Goal: Share content

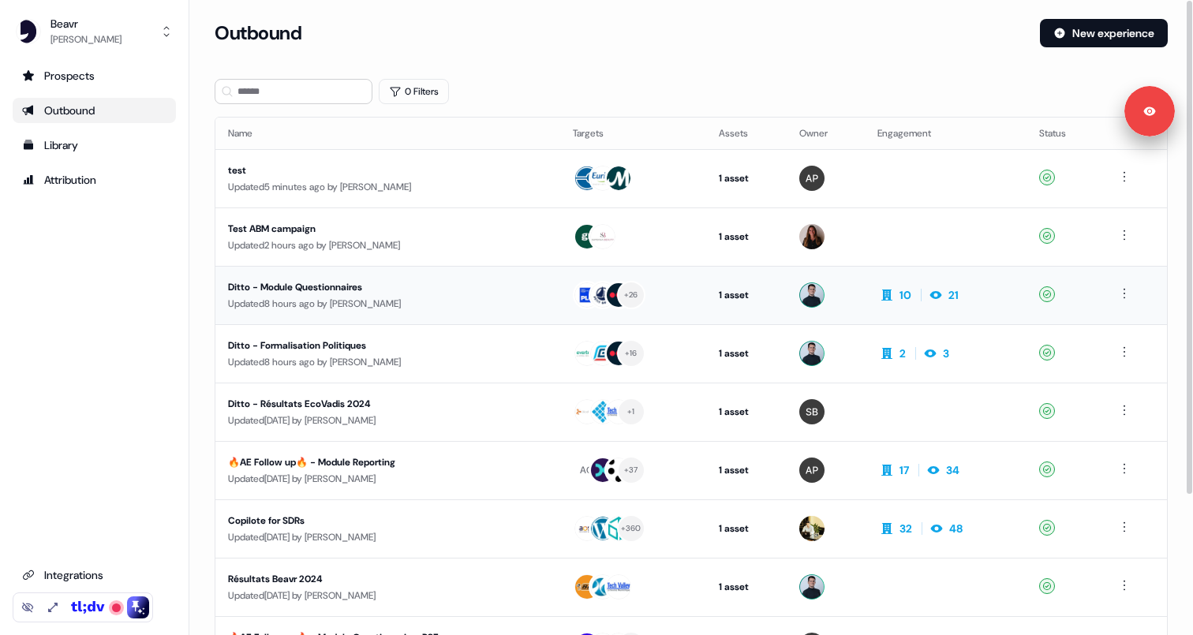
click at [448, 304] on div "Updated 8 hours ago by [PERSON_NAME]" at bounding box center [388, 304] width 320 height 16
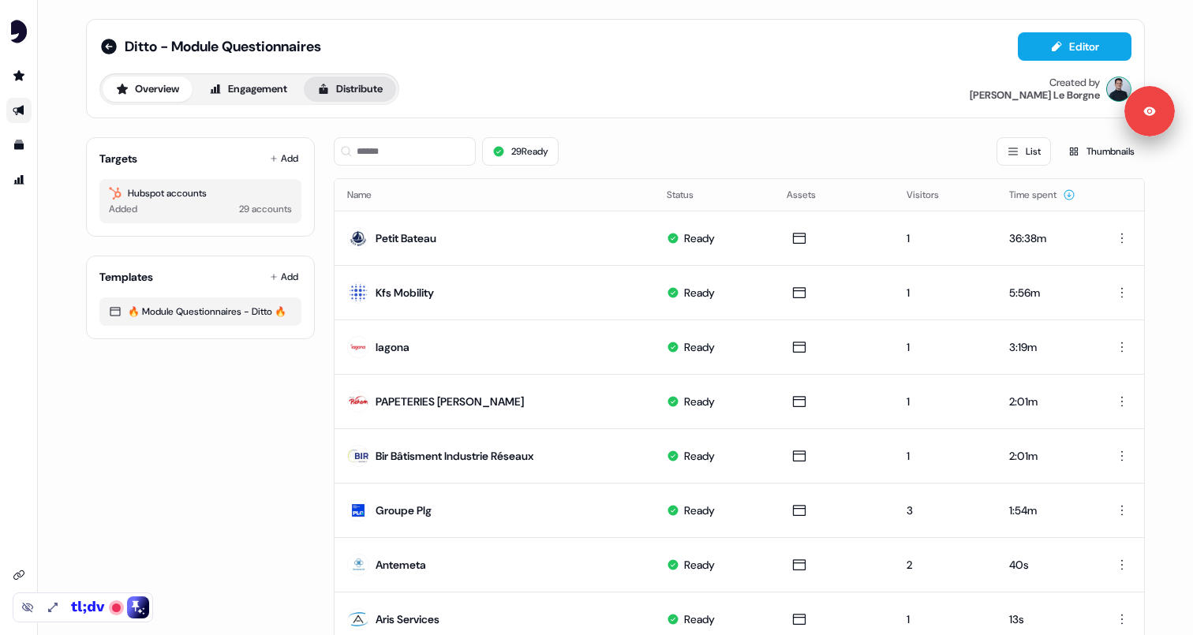
click at [359, 89] on button "Distribute" at bounding box center [350, 89] width 92 height 25
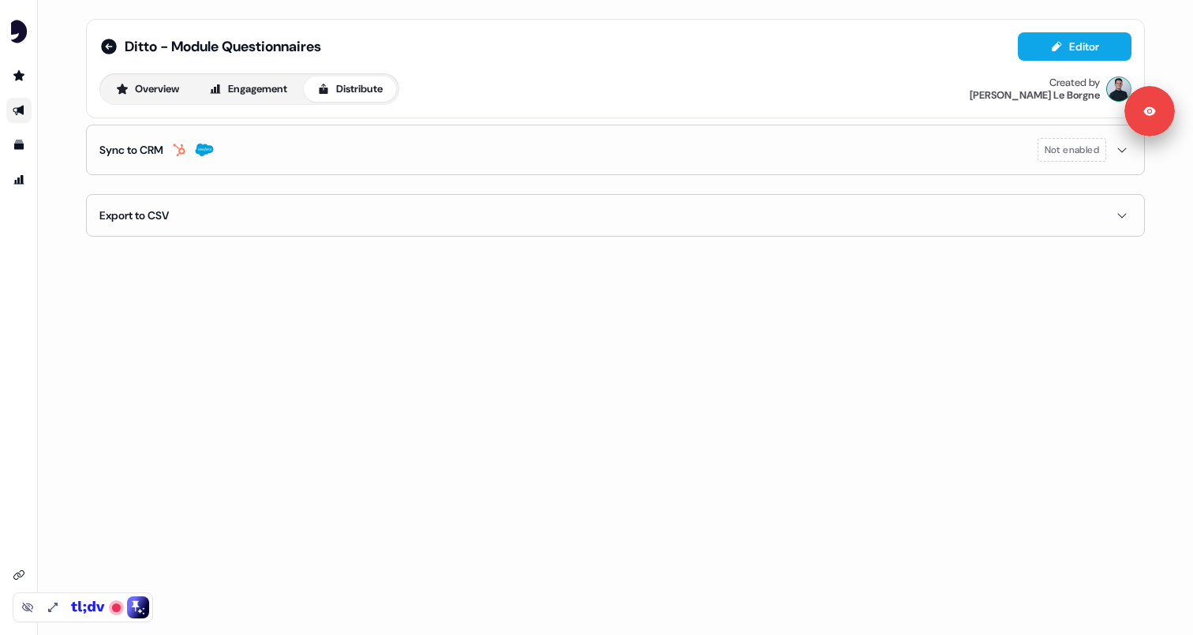
click at [518, 223] on button "Export to CSV" at bounding box center [615, 215] width 1032 height 41
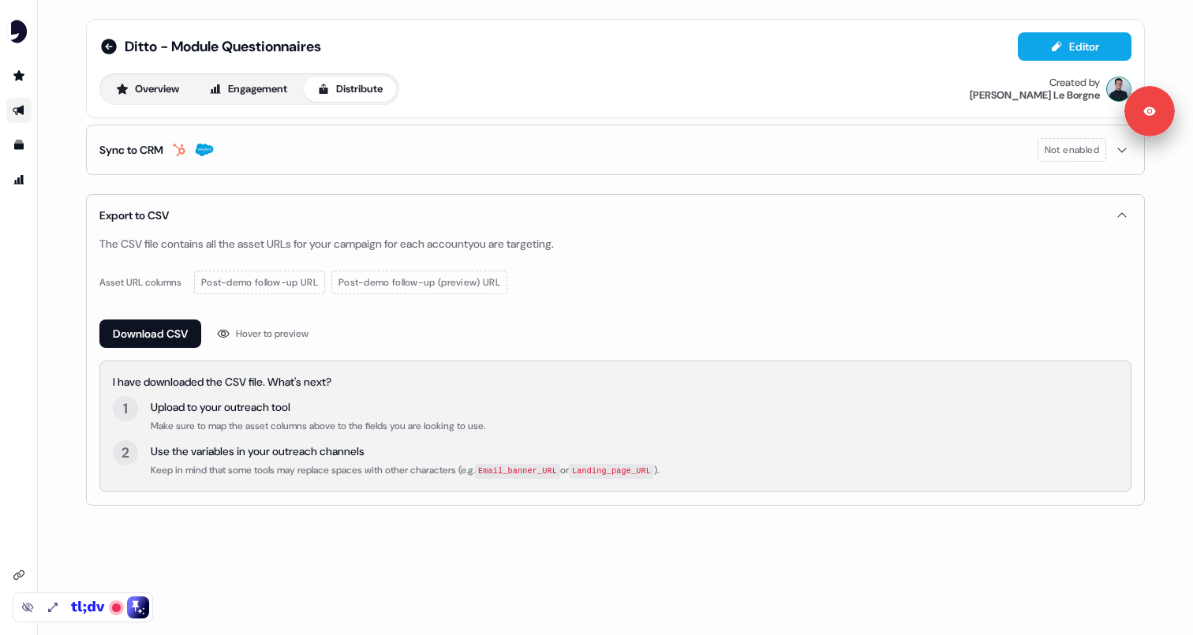
click at [459, 169] on button "Sync to CRM Not enabled" at bounding box center [615, 149] width 1032 height 49
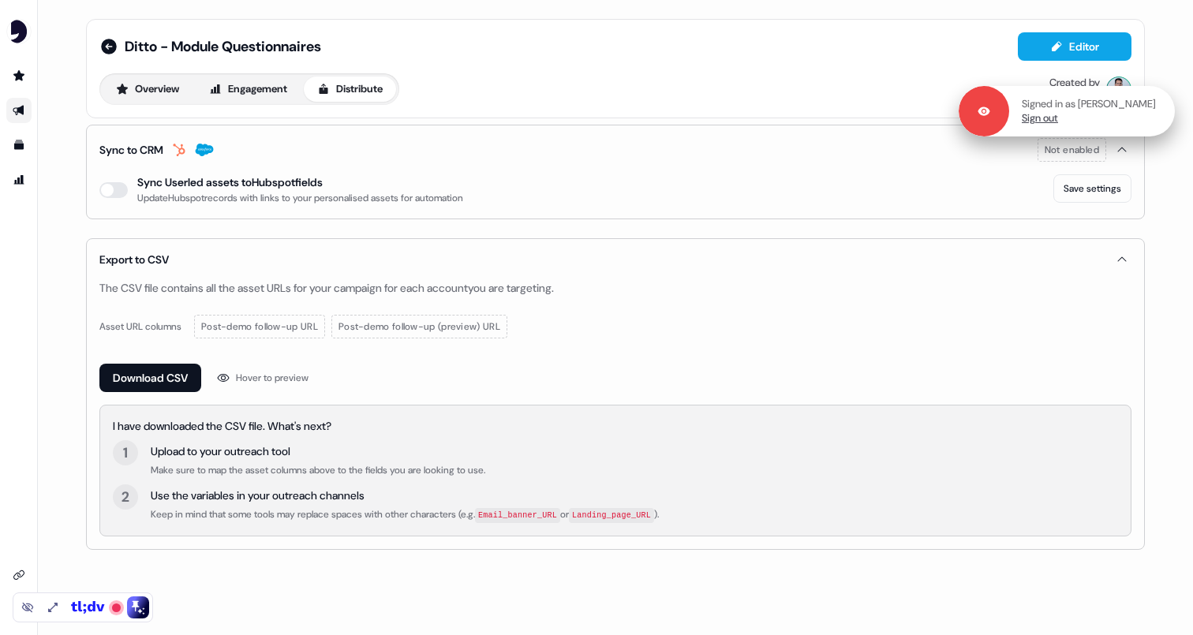
click at [1034, 119] on link "Sign out" at bounding box center [1040, 118] width 36 height 14
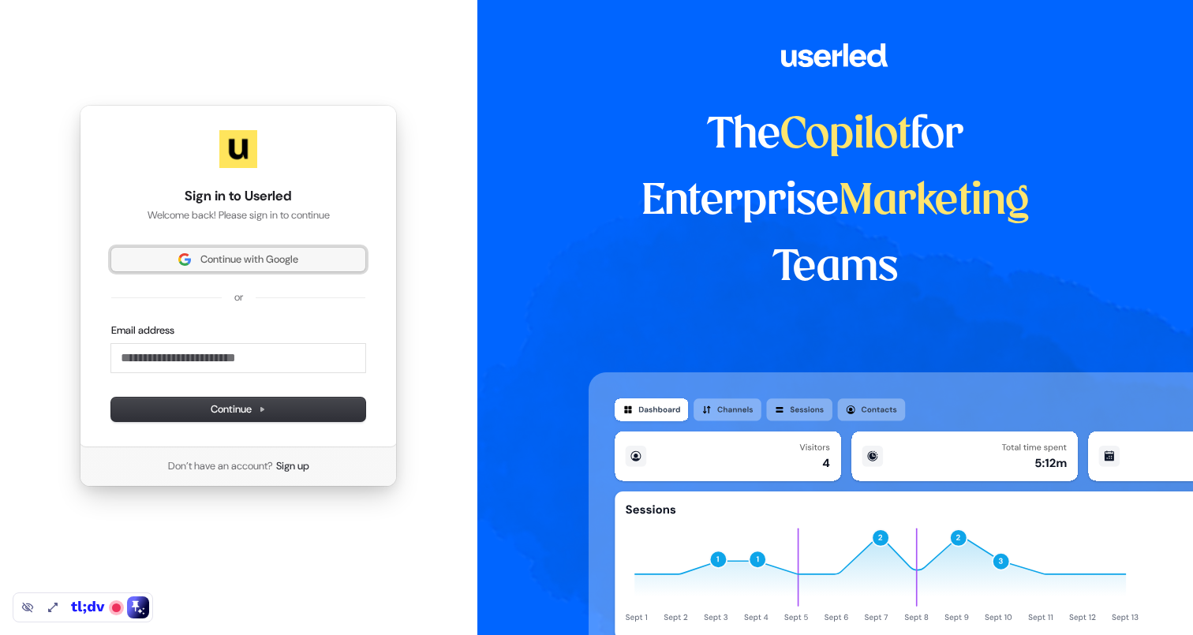
click at [284, 249] on button "Continue with Google" at bounding box center [238, 260] width 254 height 24
